Goal: Browse casually

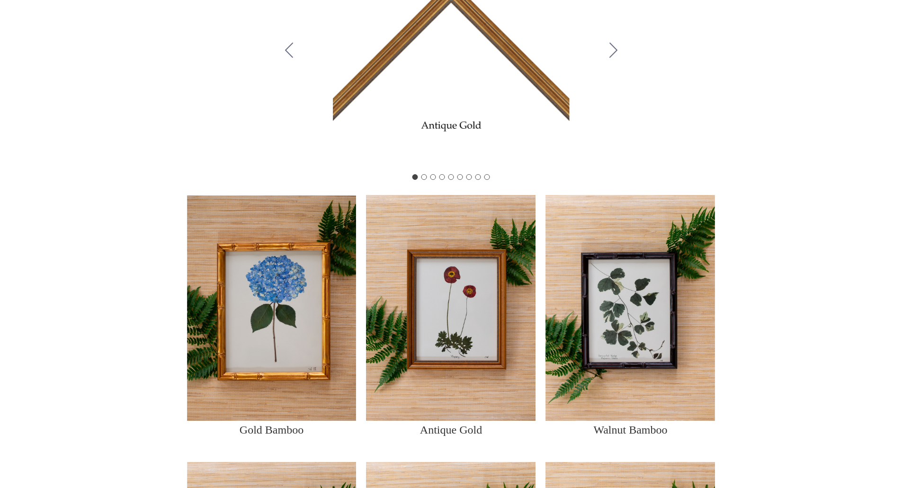
scroll to position [47, 0]
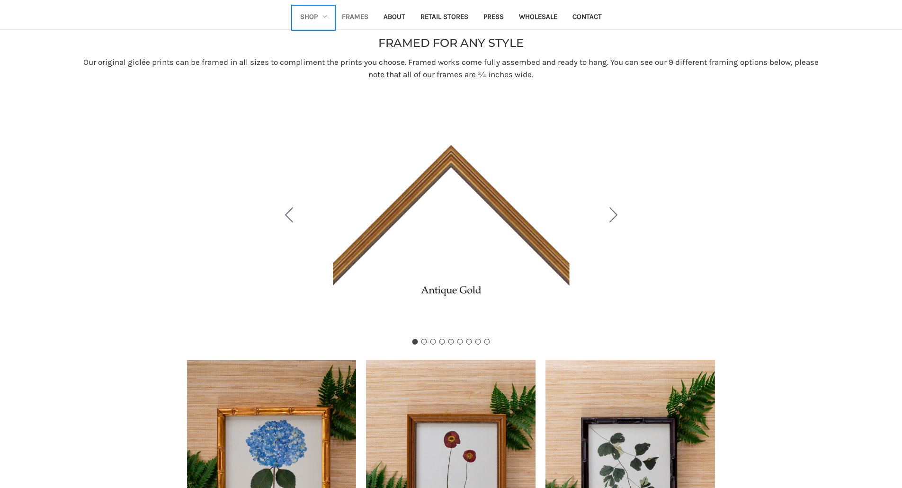
click at [322, 14] on link "Shop" at bounding box center [313, 17] width 42 height 23
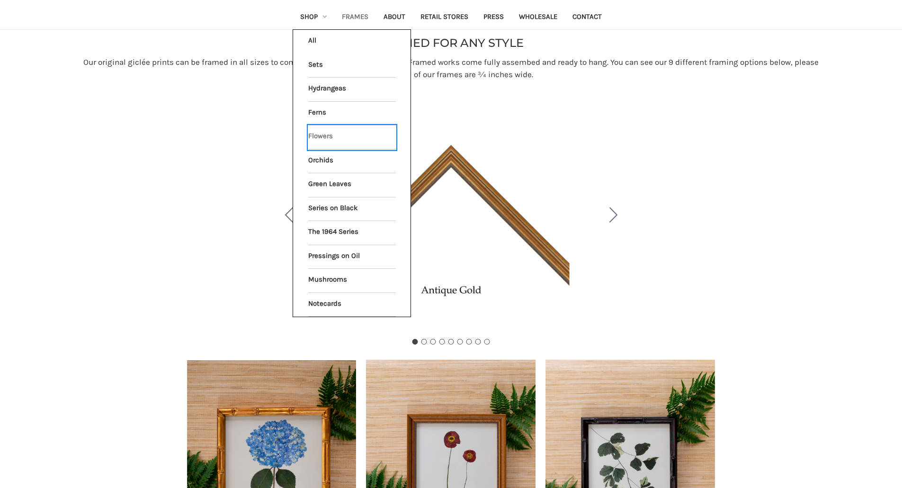
click at [327, 139] on link "Flowers" at bounding box center [352, 137] width 88 height 24
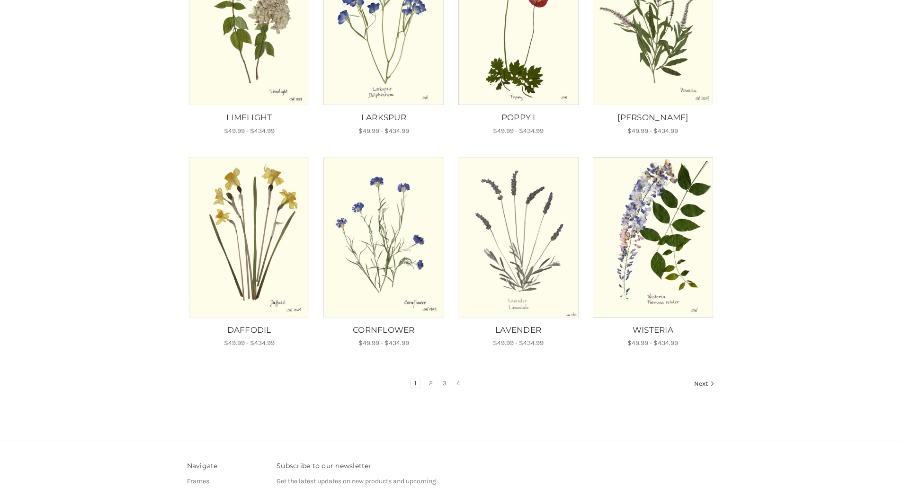
scroll to position [473, 0]
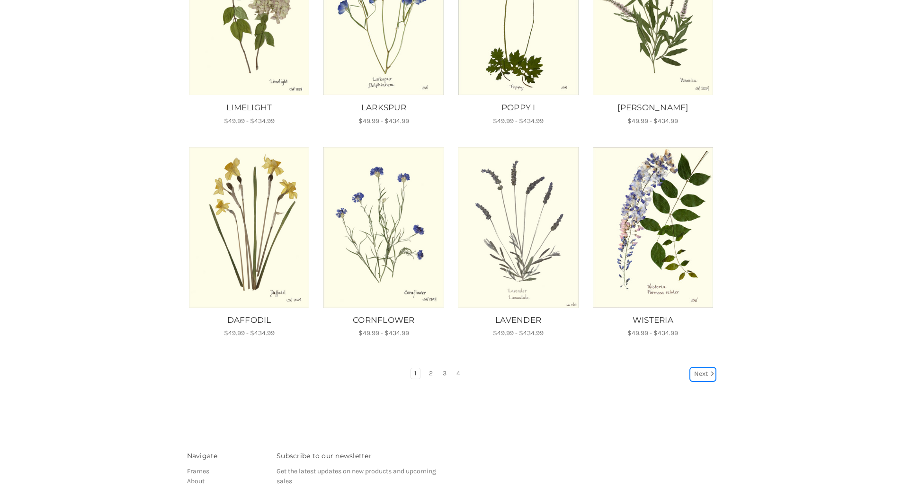
click at [711, 369] on icon "Next" at bounding box center [711, 373] width 9 height 9
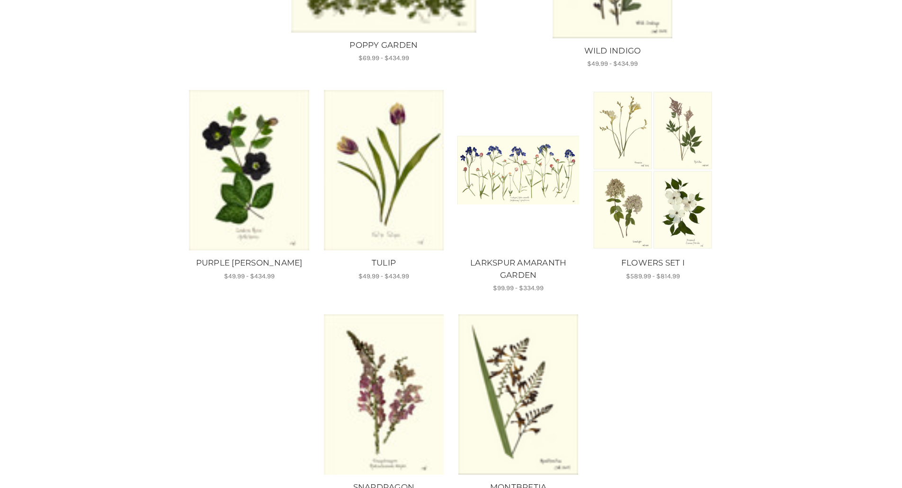
scroll to position [521, 0]
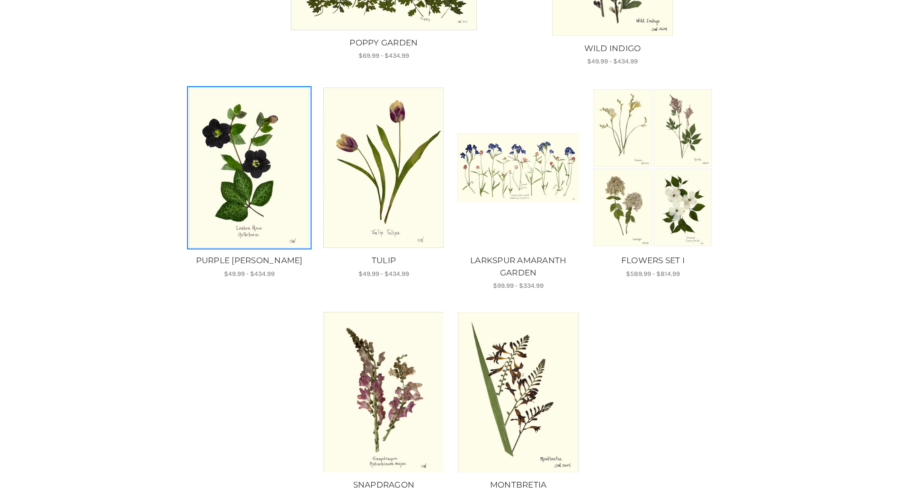
click at [224, 180] on img "PURPLE LENTON ROSE, Price range from $49.99 to $434.99\a\a" at bounding box center [249, 168] width 122 height 160
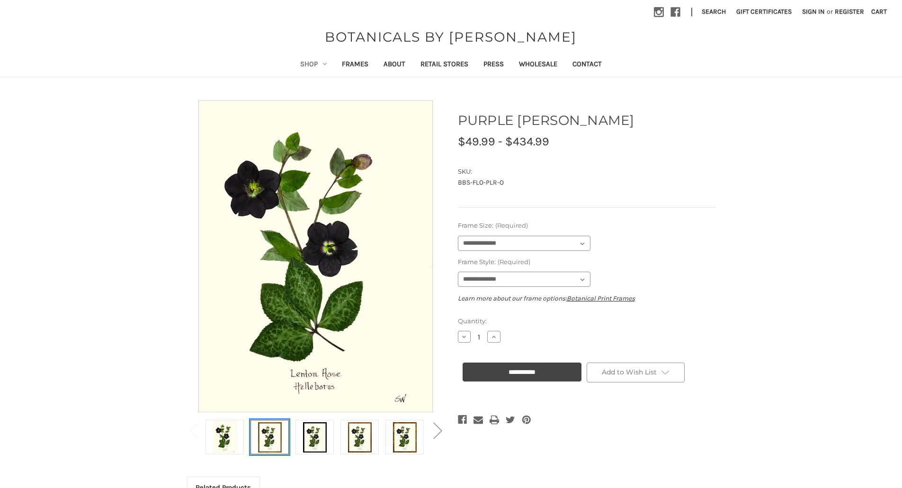
click at [267, 447] on img at bounding box center [270, 437] width 24 height 32
select select "****"
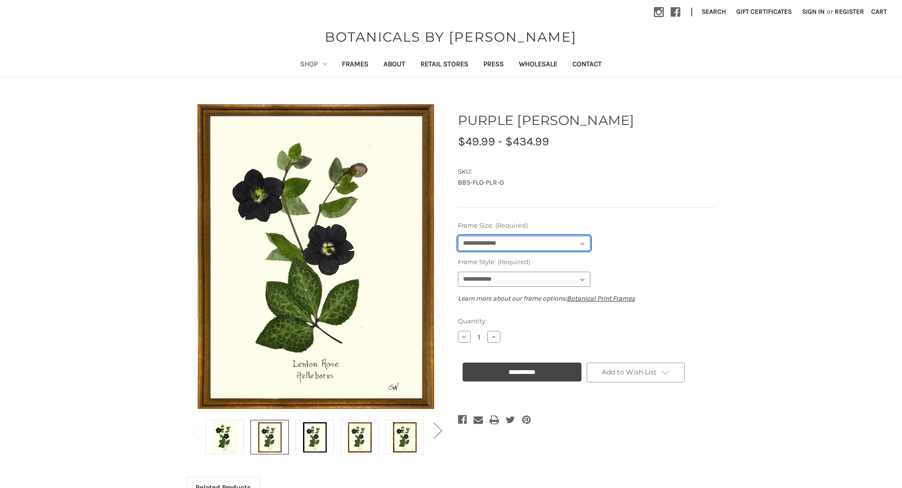
click at [565, 246] on select "**********" at bounding box center [524, 243] width 133 height 15
select select "****"
click at [458, 236] on select "**********" at bounding box center [524, 243] width 133 height 15
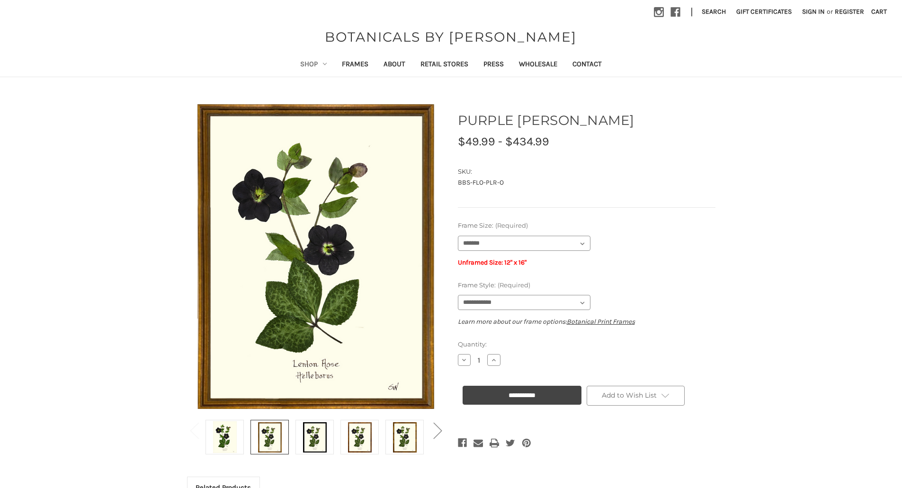
click at [764, 302] on main "Previous" at bounding box center [451, 383] width 902 height 579
click at [523, 305] on select "**********" at bounding box center [524, 302] width 133 height 15
click at [458, 295] on select "**********" at bounding box center [524, 302] width 133 height 15
click at [727, 274] on div "Previous Next )" at bounding box center [451, 383] width 608 height 579
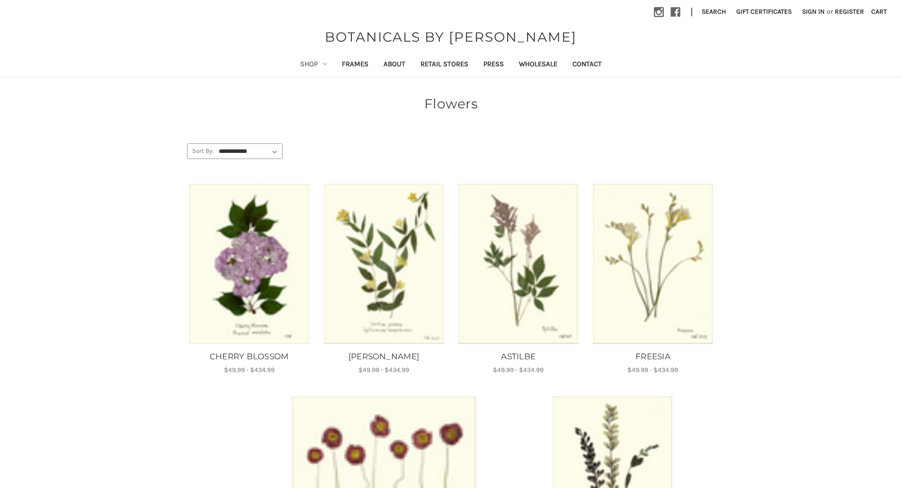
scroll to position [598, 0]
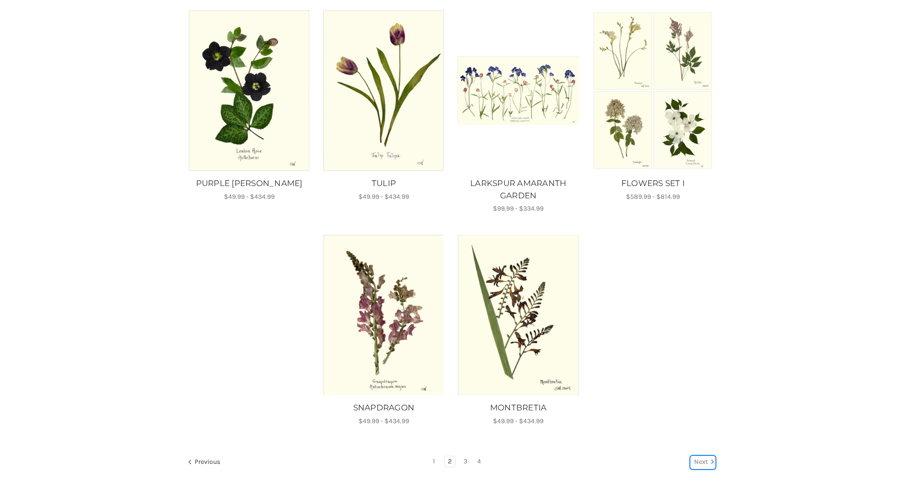
click at [692, 459] on link "Next" at bounding box center [702, 462] width 24 height 12
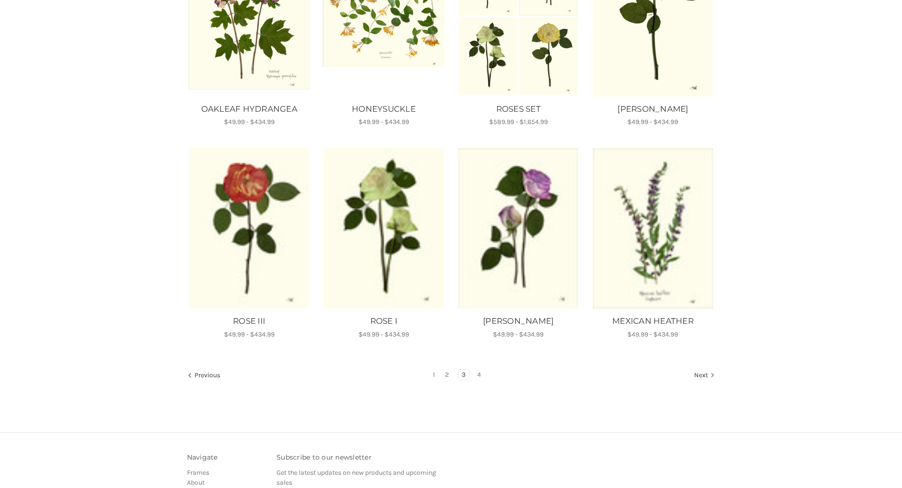
scroll to position [568, 0]
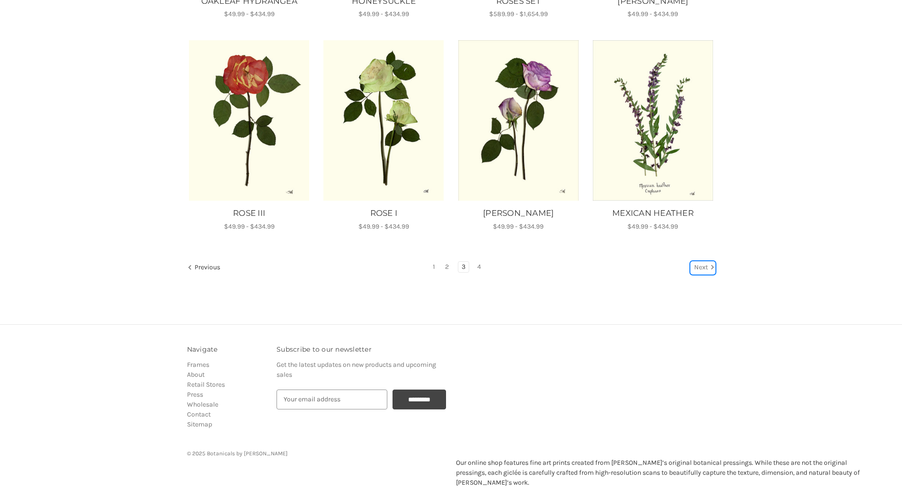
click at [695, 266] on link "Next" at bounding box center [702, 268] width 24 height 12
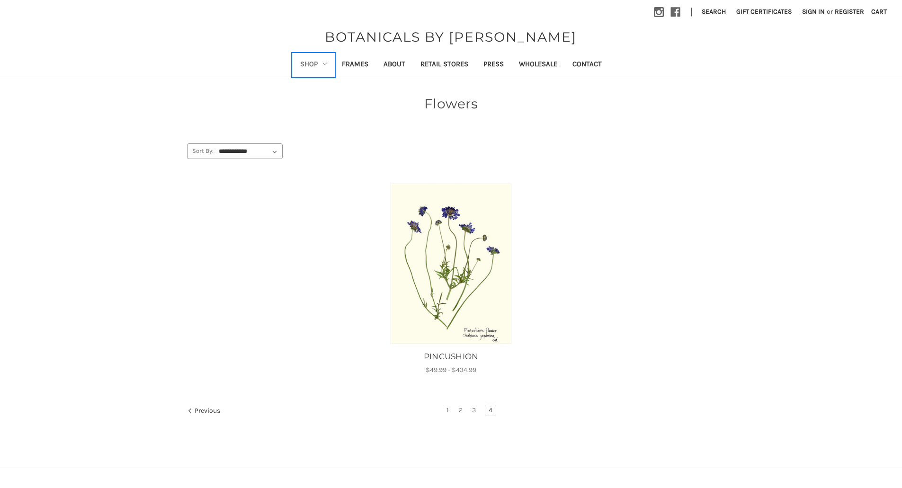
click at [321, 65] on link "Shop" at bounding box center [313, 64] width 42 height 23
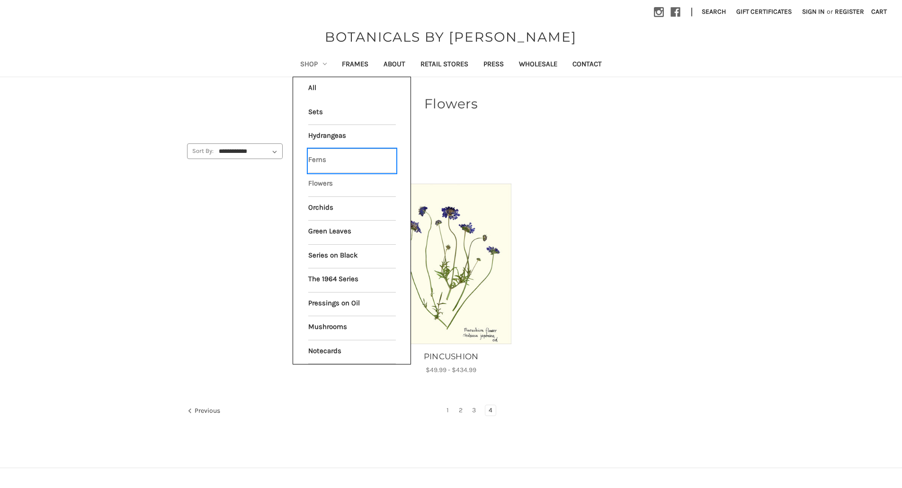
click at [321, 159] on link "Ferns" at bounding box center [352, 161] width 88 height 24
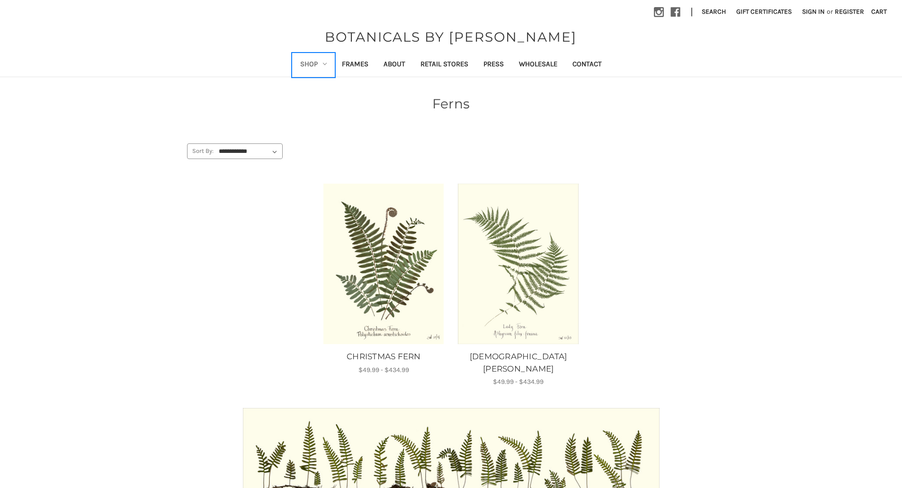
click at [326, 63] on icon "Shop" at bounding box center [325, 64] width 4 height 4
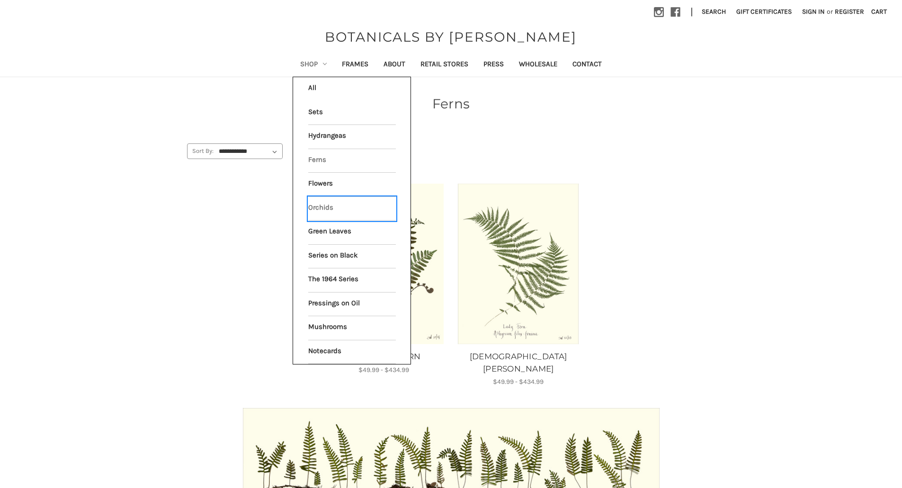
click at [324, 204] on link "Orchids" at bounding box center [352, 209] width 88 height 24
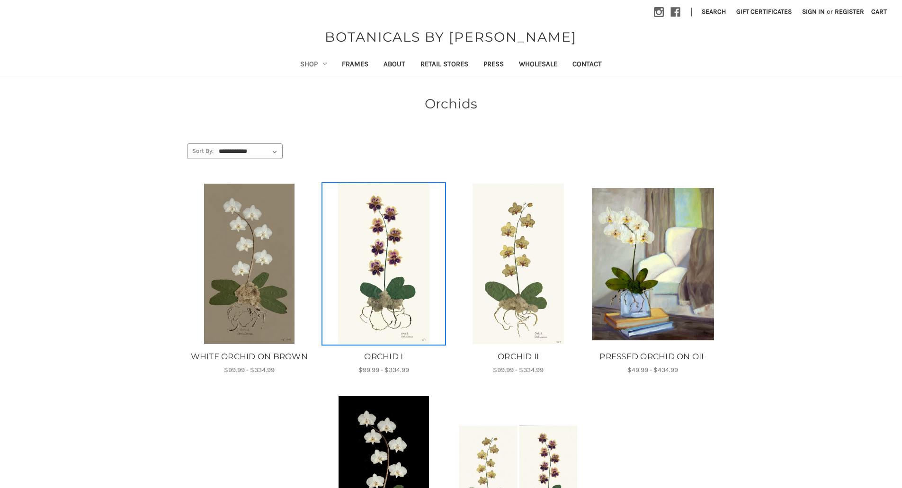
click at [393, 252] on img "ORCHID I, Price range from $99.99 to $334.99\a\a" at bounding box center [384, 264] width 122 height 160
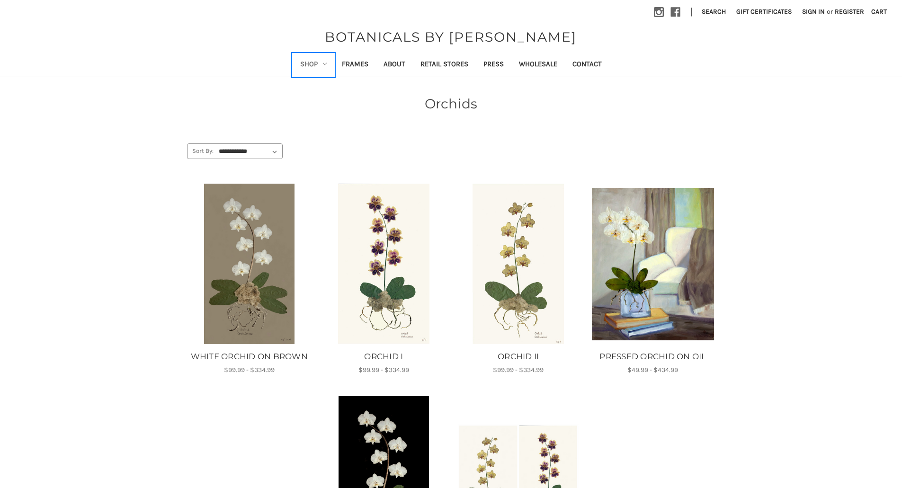
click at [309, 68] on link "Shop" at bounding box center [313, 64] width 42 height 23
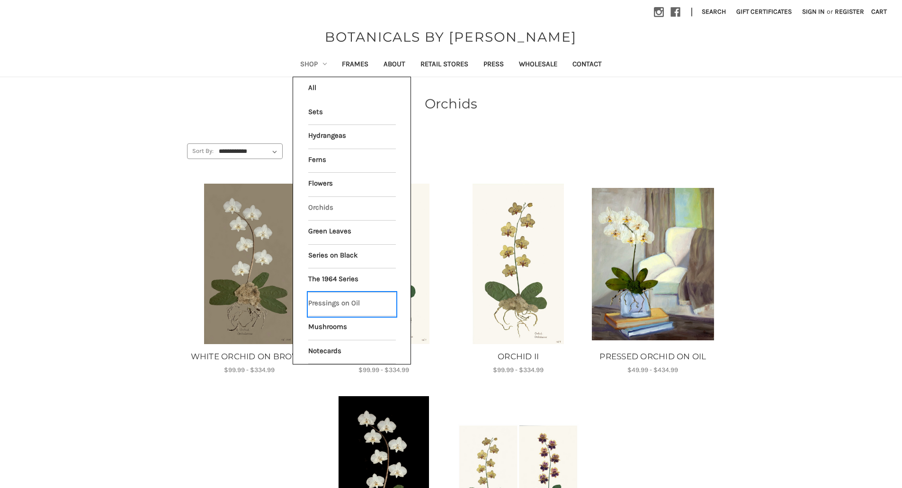
click at [345, 301] on link "Pressings on Oil" at bounding box center [352, 304] width 88 height 24
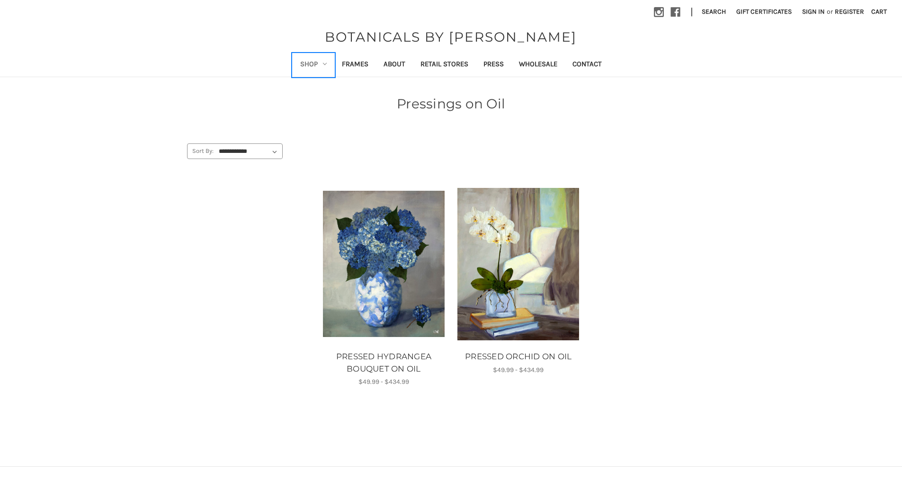
click at [312, 61] on link "Shop" at bounding box center [313, 64] width 42 height 23
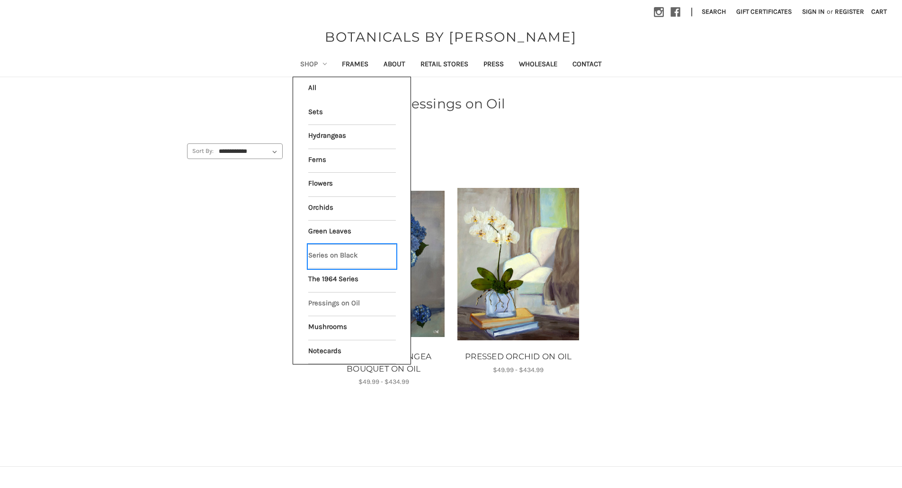
click at [338, 256] on link "Series on Black" at bounding box center [352, 257] width 88 height 24
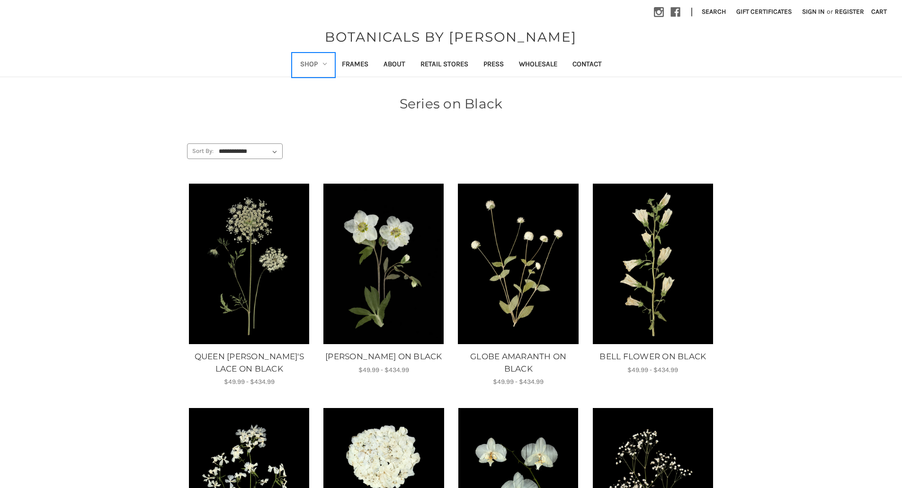
click at [311, 64] on link "Shop" at bounding box center [313, 64] width 42 height 23
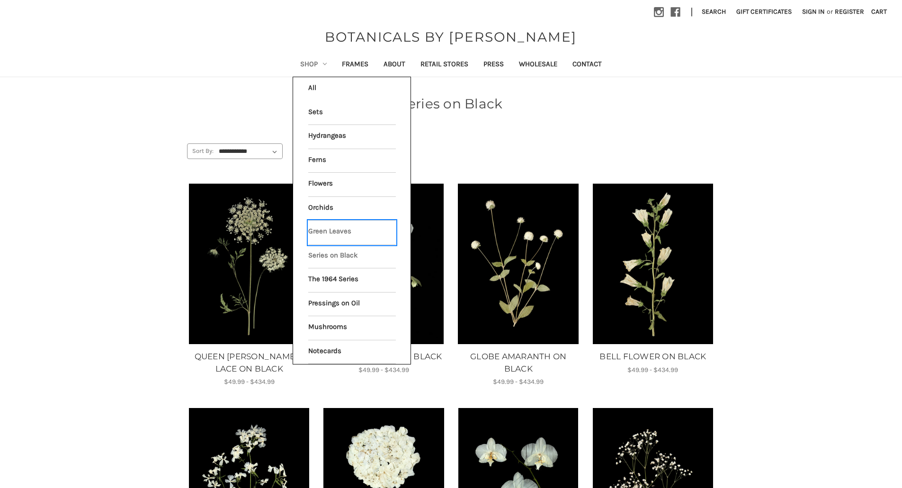
click at [344, 227] on link "Green Leaves" at bounding box center [352, 233] width 88 height 24
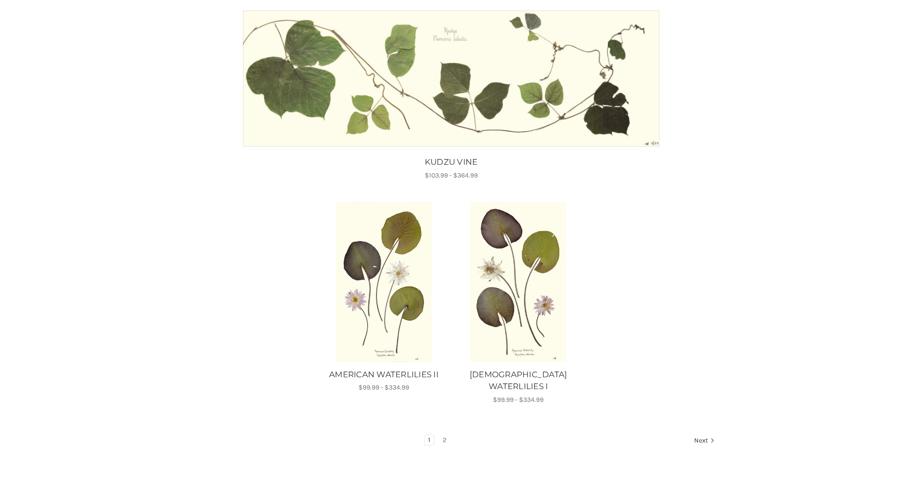
scroll to position [1136, 0]
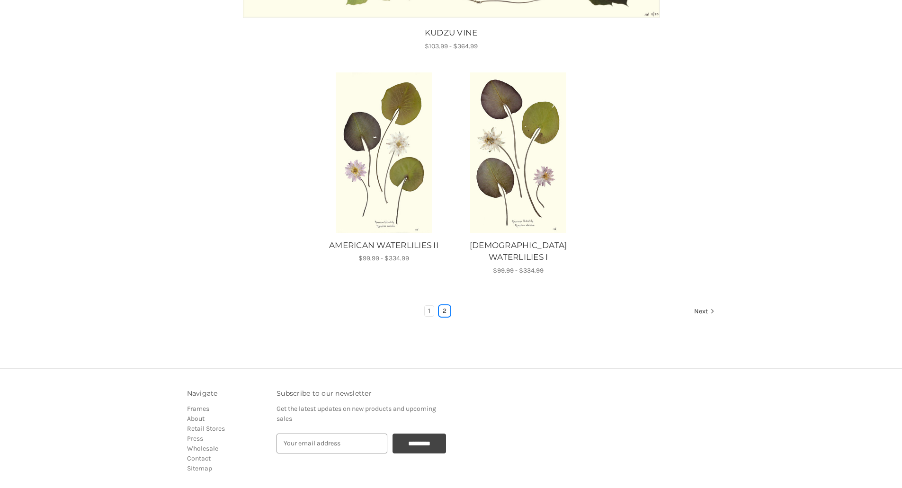
click at [442, 306] on link "2" at bounding box center [444, 311] width 10 height 10
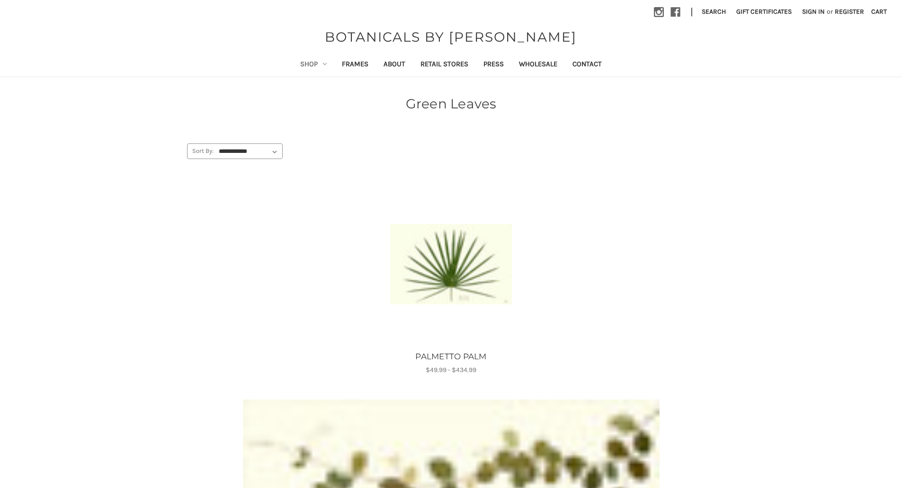
scroll to position [1176, 0]
